Goal: Transaction & Acquisition: Book appointment/travel/reservation

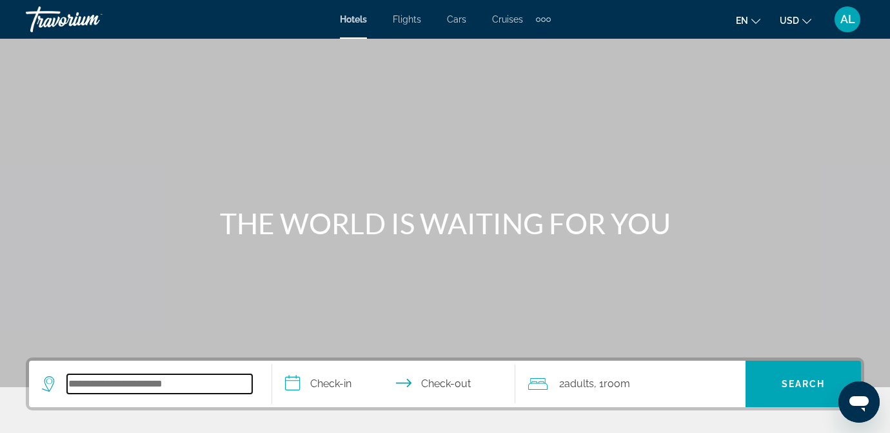
click at [122, 382] on input "Search widget" at bounding box center [159, 383] width 185 height 19
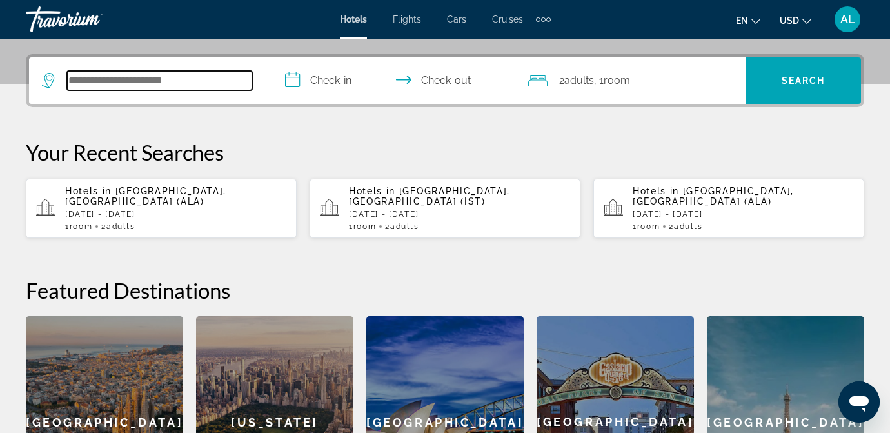
scroll to position [316, 0]
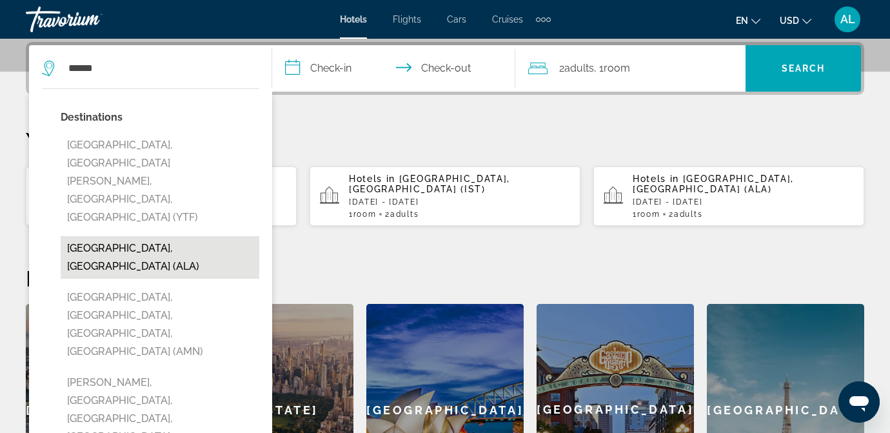
click at [126, 236] on button "[GEOGRAPHIC_DATA], [GEOGRAPHIC_DATA] (ALA)" at bounding box center [160, 257] width 199 height 43
type input "**********"
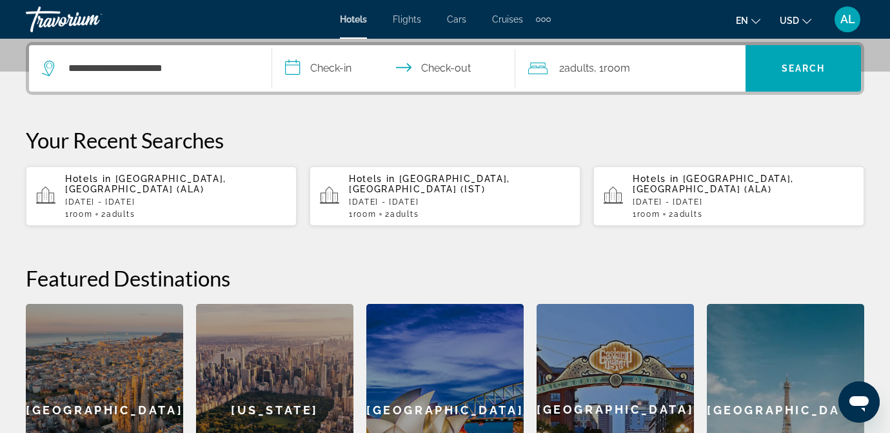
click at [318, 68] on input "**********" at bounding box center [396, 70] width 248 height 50
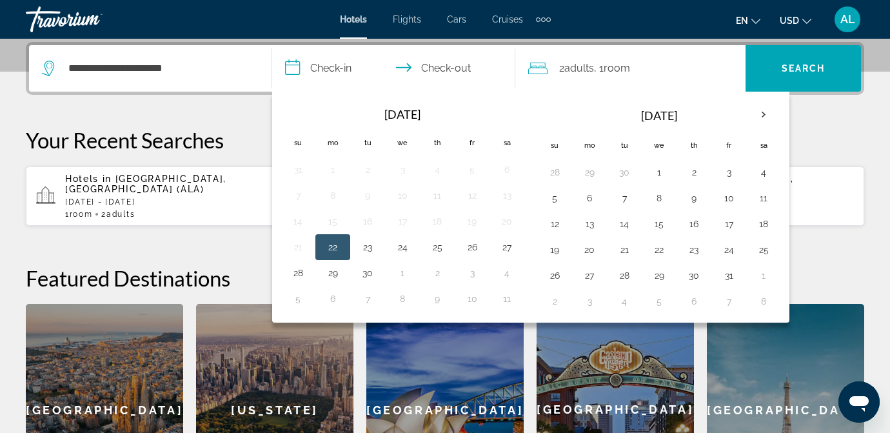
click at [332, 245] on button "22" at bounding box center [333, 247] width 21 height 18
click at [403, 249] on button "24" at bounding box center [402, 247] width 21 height 18
type input "**********"
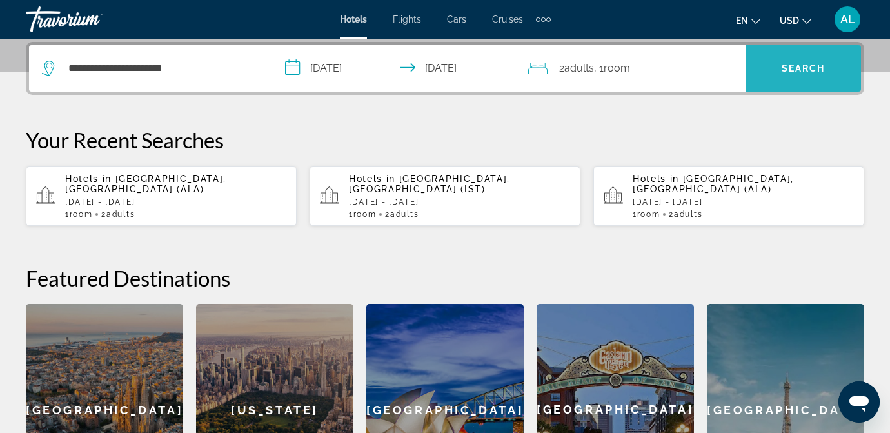
click at [805, 67] on span "Search" at bounding box center [804, 68] width 44 height 10
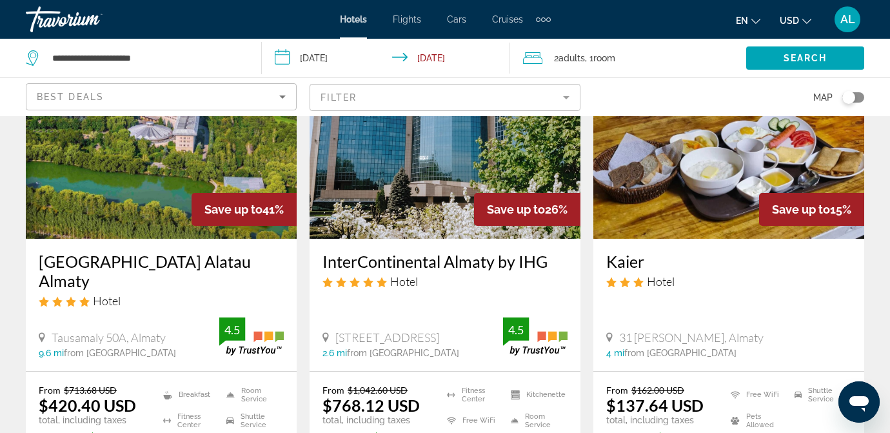
scroll to position [155, 0]
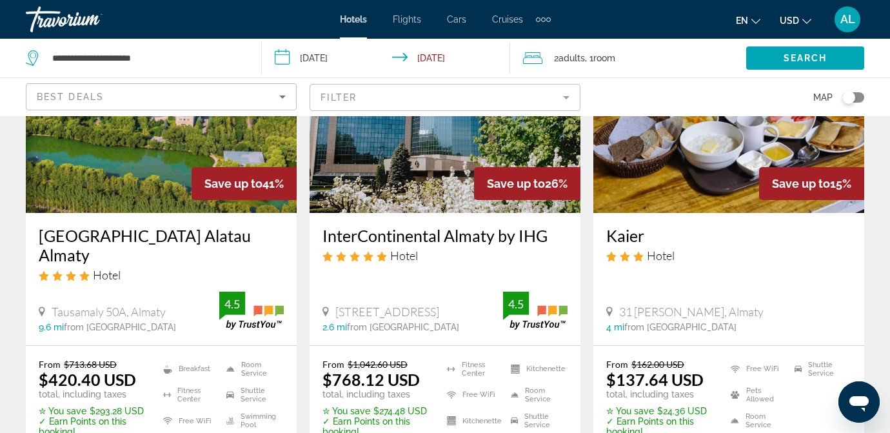
click at [804, 19] on icon "Change currency" at bounding box center [807, 21] width 9 height 9
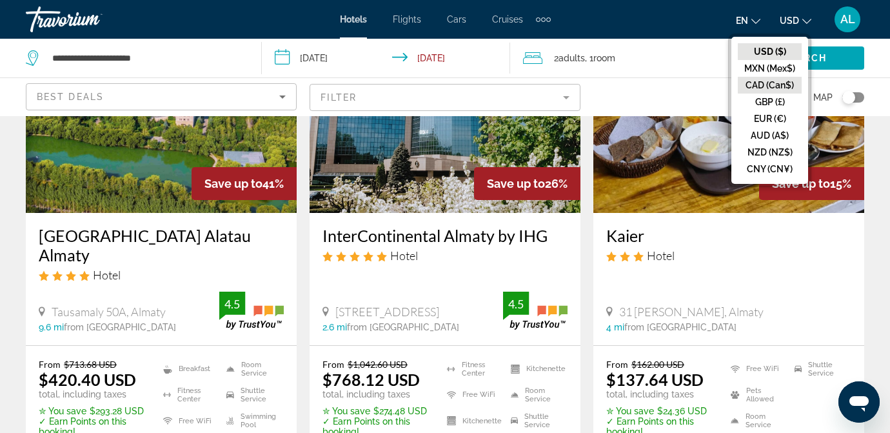
click at [781, 85] on button "CAD (Can$)" at bounding box center [770, 85] width 64 height 17
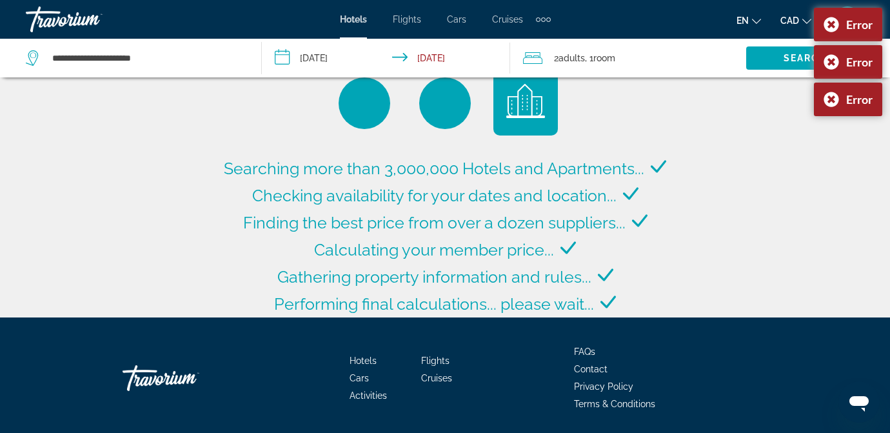
scroll to position [0, 0]
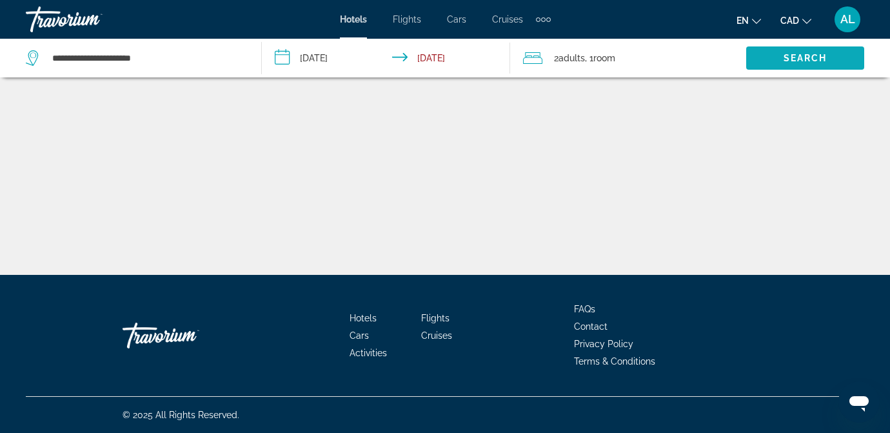
click at [803, 54] on span "Search" at bounding box center [806, 58] width 44 height 10
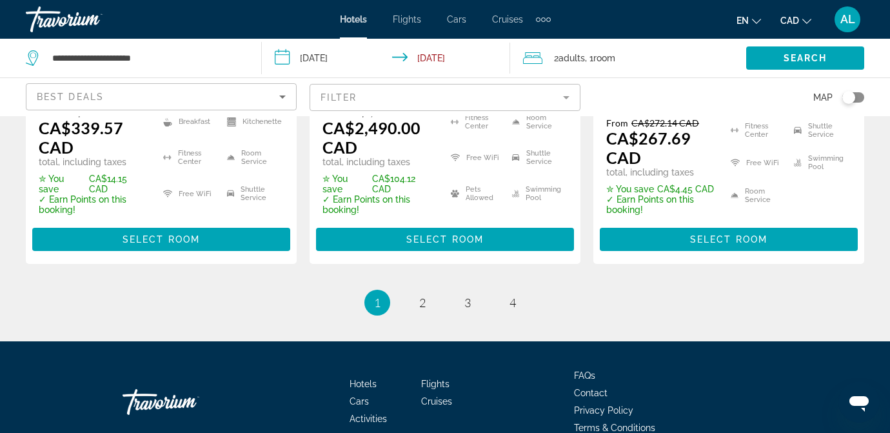
scroll to position [1987, 0]
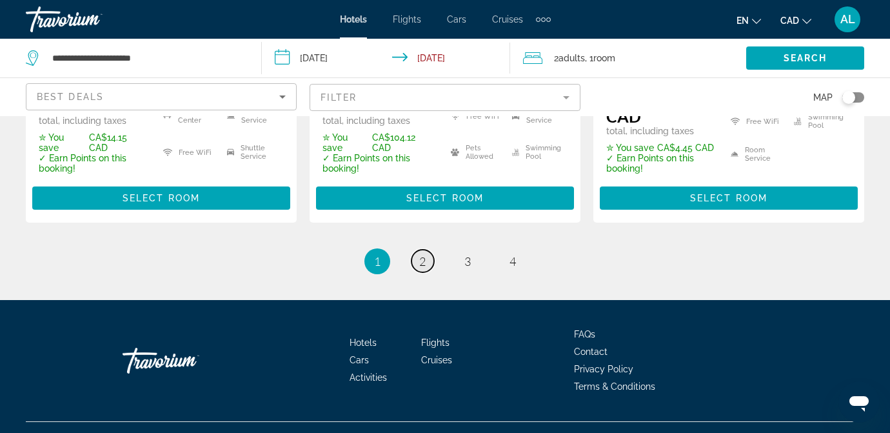
click at [424, 257] on span "2" at bounding box center [422, 261] width 6 height 14
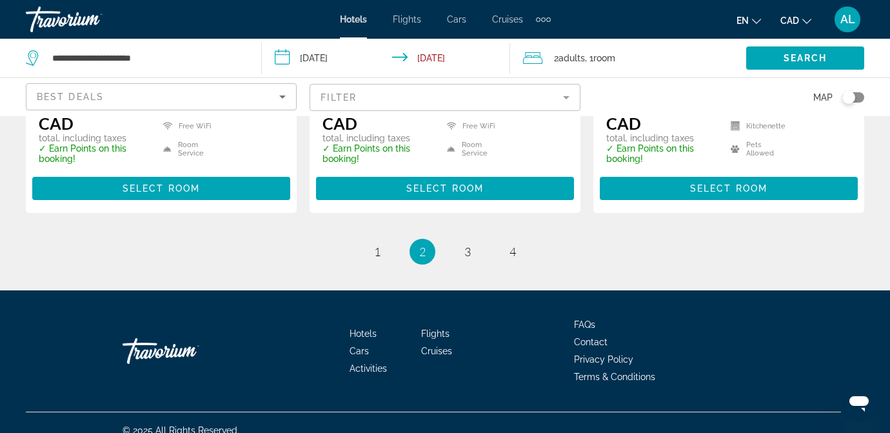
scroll to position [1884, 0]
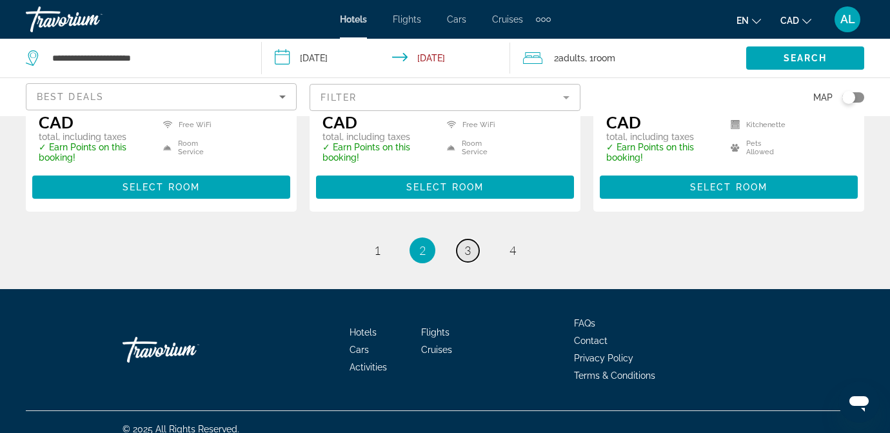
click at [471, 252] on link "page 3" at bounding box center [468, 250] width 23 height 23
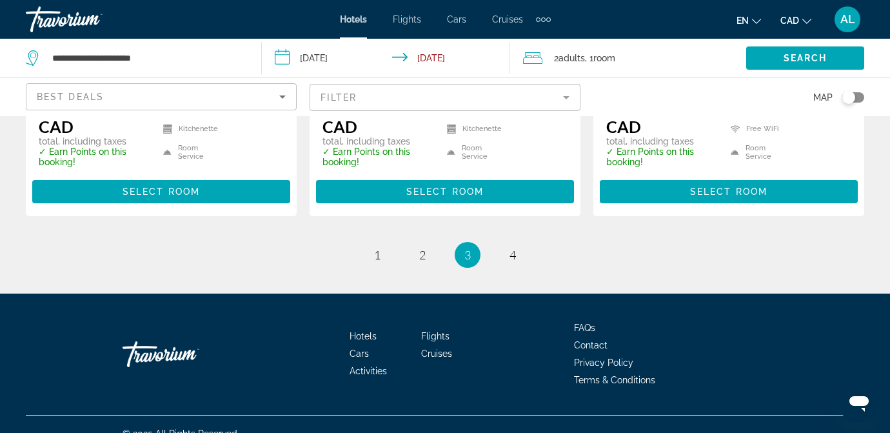
scroll to position [1838, 0]
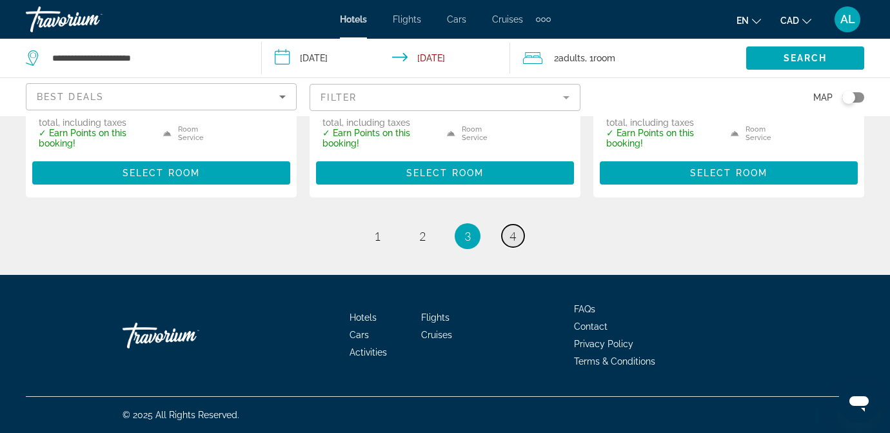
click at [514, 234] on span "4" at bounding box center [513, 236] width 6 height 14
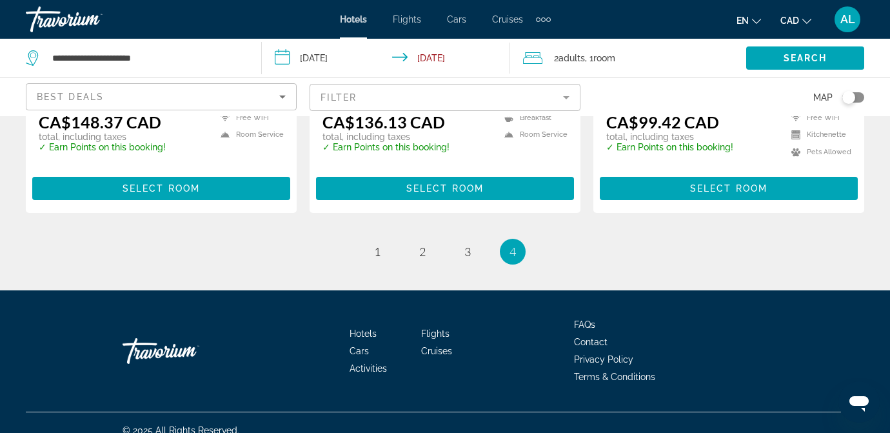
scroll to position [1310, 0]
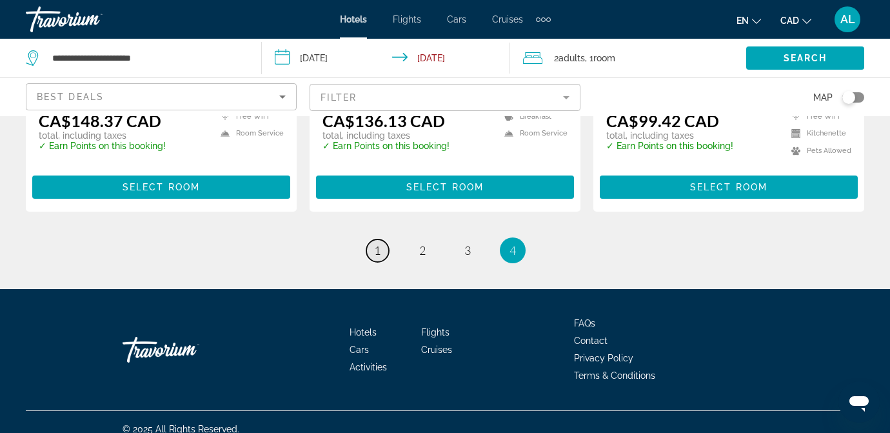
click at [376, 243] on span "1" at bounding box center [377, 250] width 6 height 14
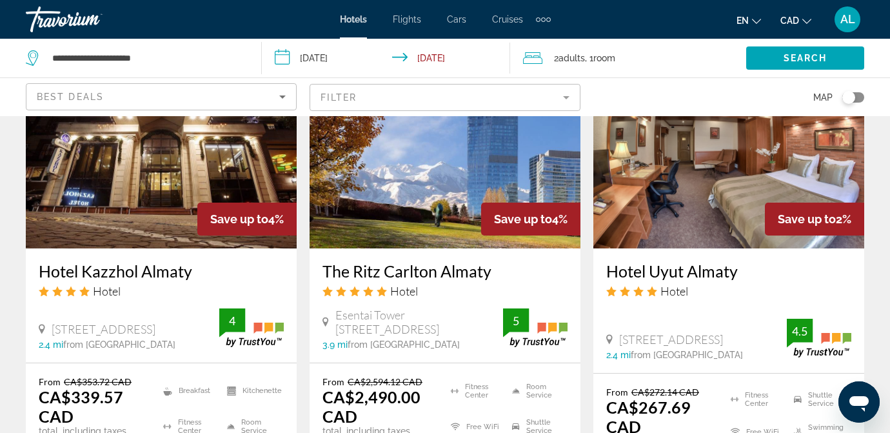
scroll to position [1652, 0]
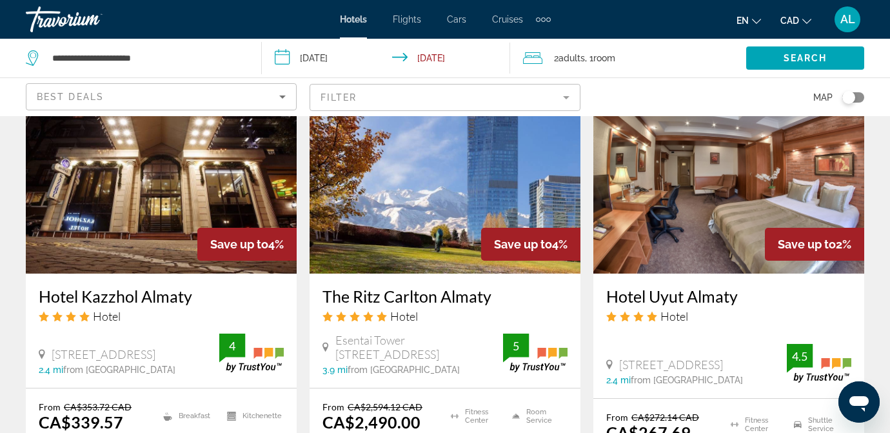
click at [143, 225] on img "Main content" at bounding box center [161, 170] width 271 height 206
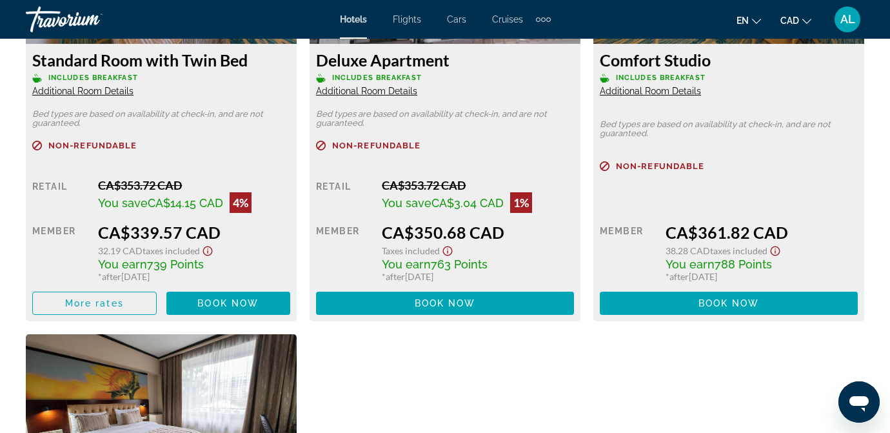
scroll to position [2168, 0]
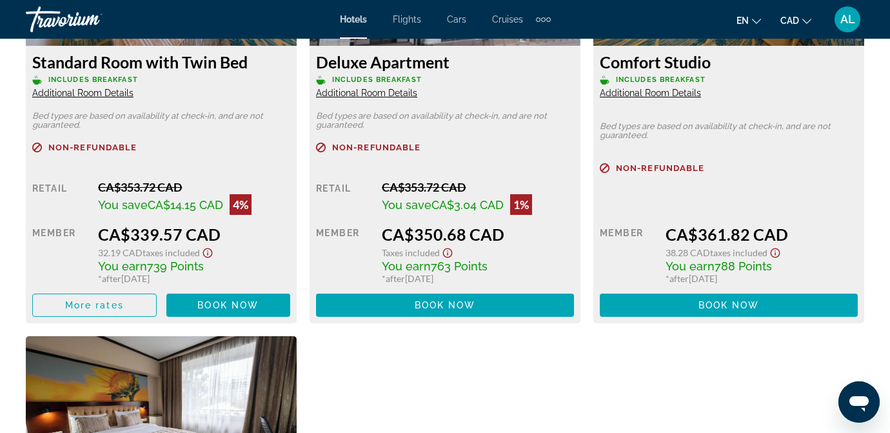
click at [665, 94] on span "Additional Room Details" at bounding box center [650, 93] width 101 height 10
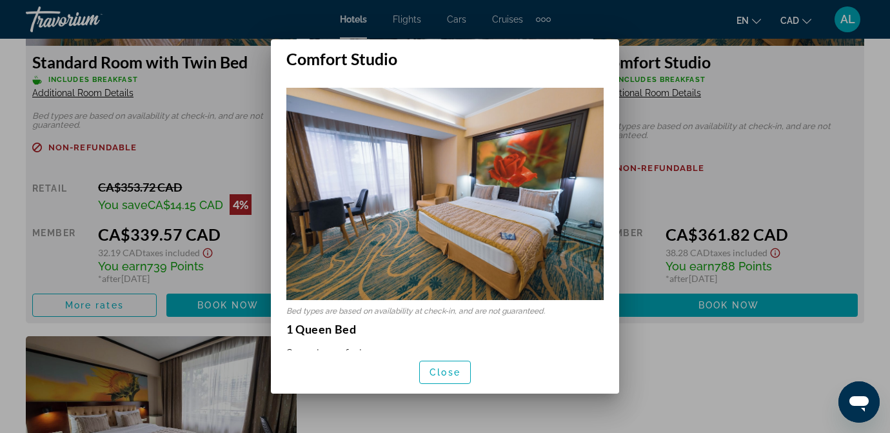
scroll to position [0, 0]
click at [583, 226] on img at bounding box center [444, 194] width 317 height 212
click at [454, 246] on img at bounding box center [444, 194] width 317 height 212
click at [831, 86] on div at bounding box center [445, 216] width 890 height 433
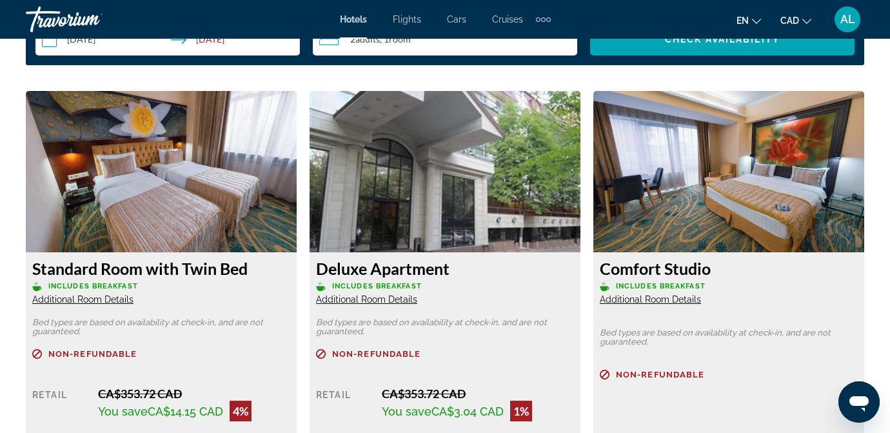
scroll to position [1987, 0]
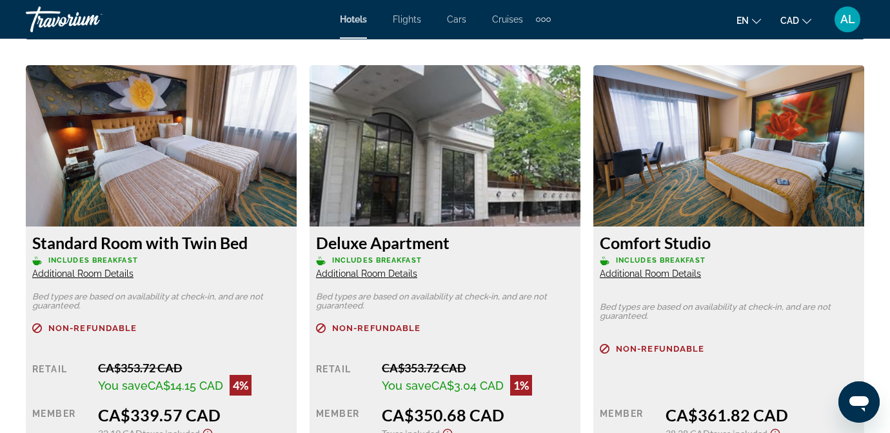
click at [160, 198] on img "Main content" at bounding box center [161, 145] width 271 height 161
click at [110, 274] on span "Additional Room Details" at bounding box center [82, 273] width 101 height 10
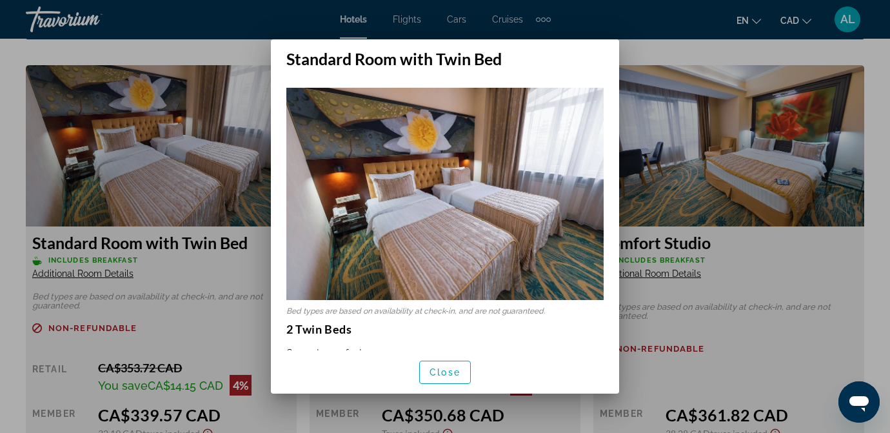
scroll to position [0, 0]
click at [158, 179] on div at bounding box center [445, 216] width 890 height 433
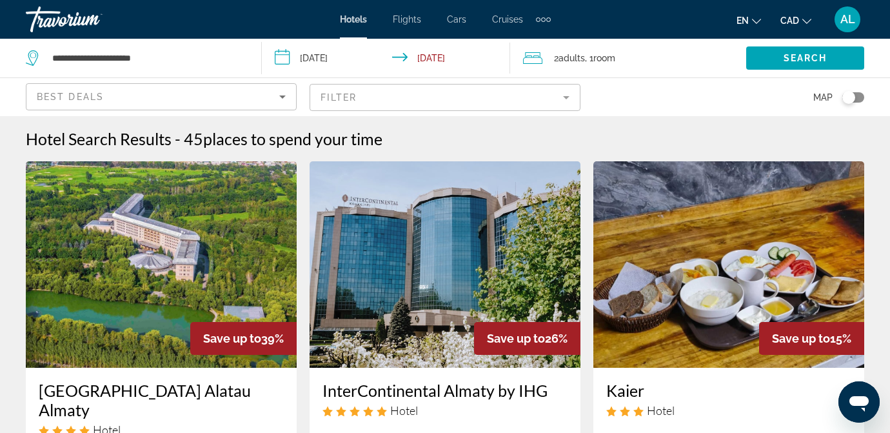
click at [444, 279] on img "Main content" at bounding box center [445, 264] width 271 height 206
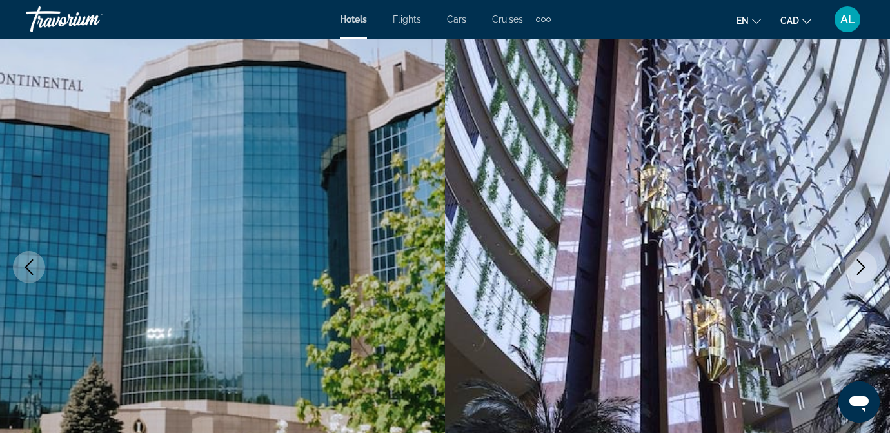
scroll to position [77, 0]
click at [863, 265] on icon "Next image" at bounding box center [861, 267] width 15 height 15
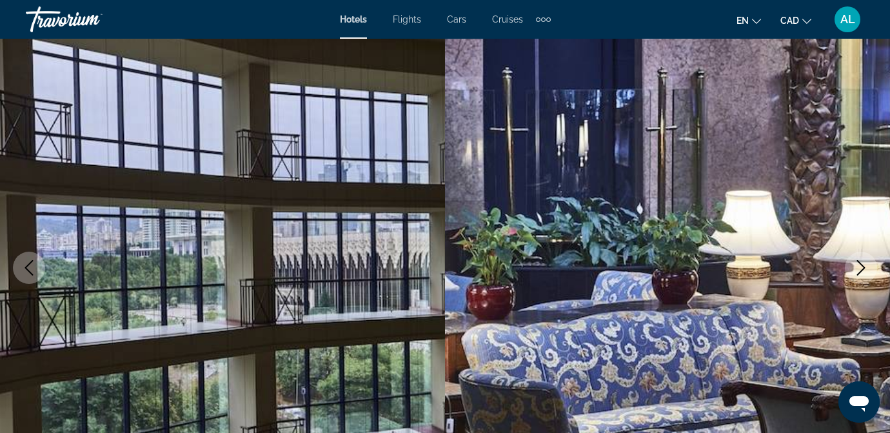
click at [864, 266] on icon "Next image" at bounding box center [861, 267] width 15 height 15
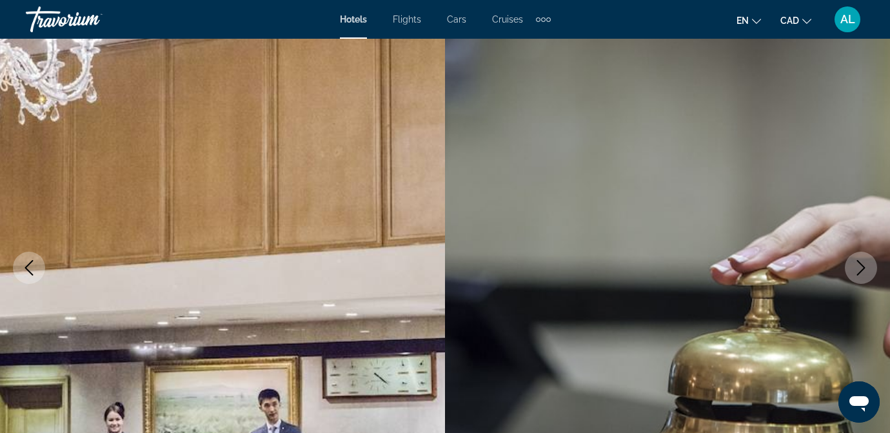
click at [864, 266] on icon "Next image" at bounding box center [861, 267] width 15 height 15
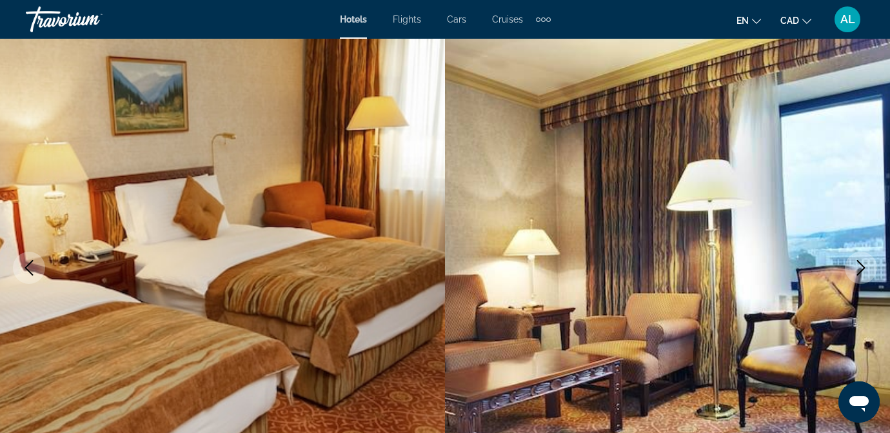
click at [865, 266] on icon "Next image" at bounding box center [861, 267] width 15 height 15
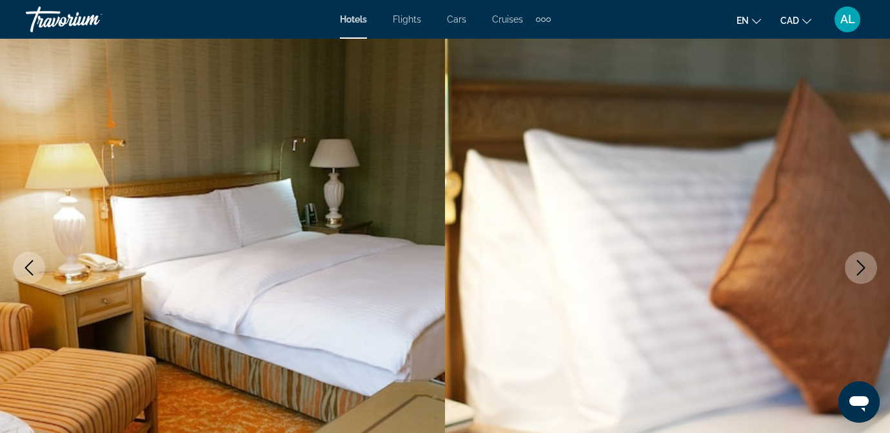
click at [865, 266] on icon "Next image" at bounding box center [861, 267] width 15 height 15
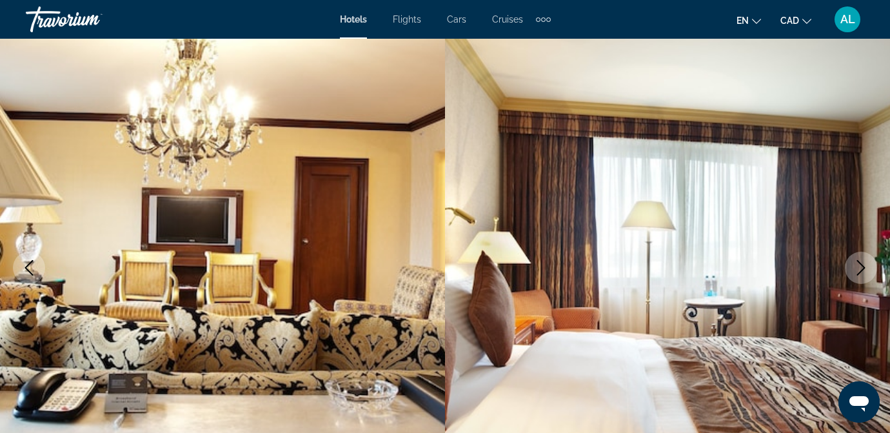
click at [845, 252] on button "Next image" at bounding box center [861, 268] width 32 height 32
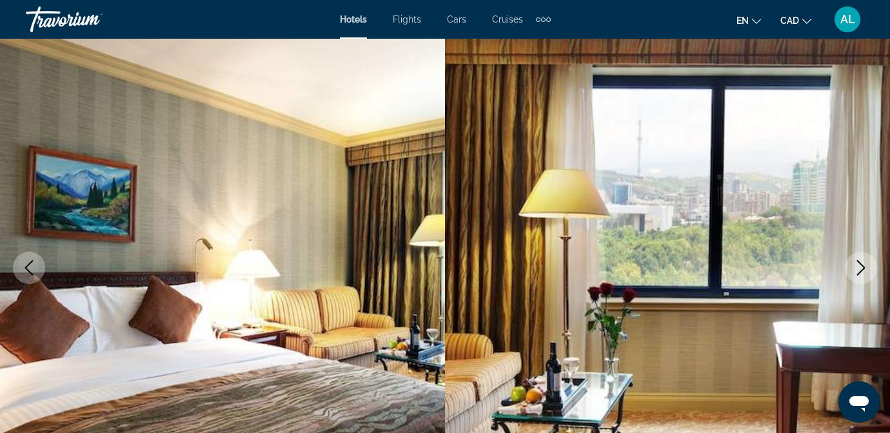
click at [845, 252] on button "Next image" at bounding box center [861, 268] width 32 height 32
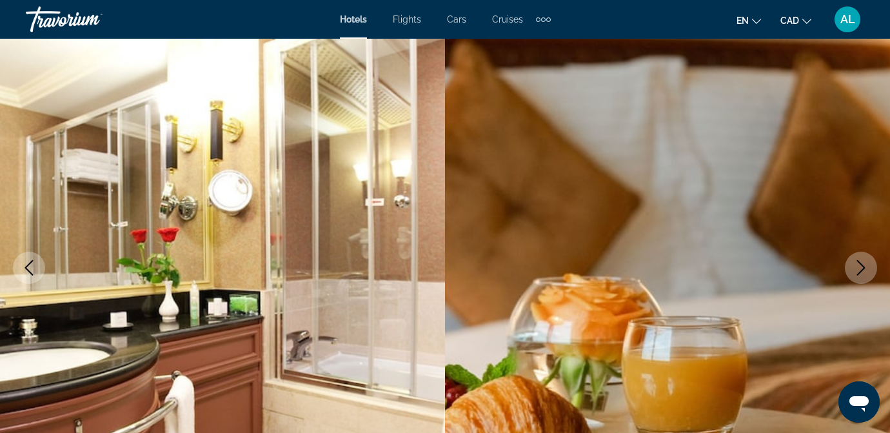
click at [845, 252] on button "Next image" at bounding box center [861, 268] width 32 height 32
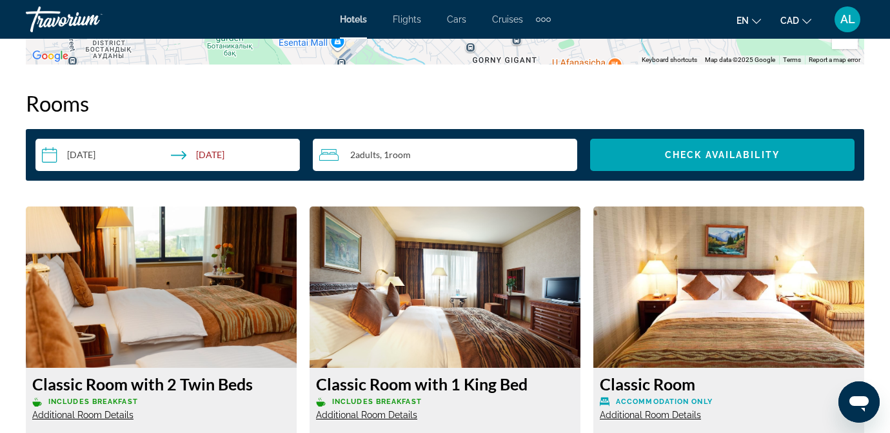
scroll to position [1807, 0]
